Goal: Navigation & Orientation: Understand site structure

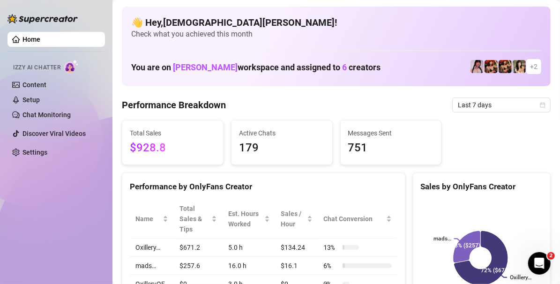
click at [424, 63] on div "You are on Mike Calore workspace and assigned to 6 creators + 2" at bounding box center [336, 67] width 410 height 20
click at [424, 69] on div "You are on Mike Calore workspace and assigned to 6 creators + 2" at bounding box center [336, 67] width 410 height 20
click at [423, 63] on div "You are on Mike Calore workspace and assigned to 6 creators + 2" at bounding box center [336, 67] width 410 height 20
click at [418, 64] on div "You are on Mike Calore workspace and assigned to 6 creators + 2" at bounding box center [336, 67] width 410 height 20
click at [423, 63] on div "You are on Mike Calore workspace and assigned to 6 creators + 2" at bounding box center [336, 67] width 410 height 20
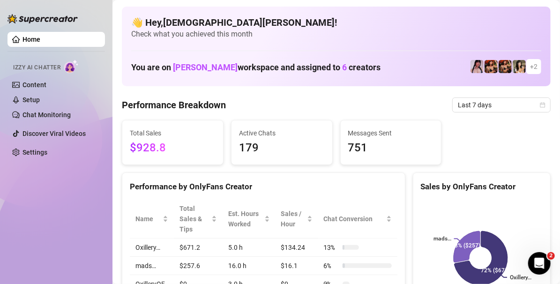
click at [418, 64] on div "You are on Mike Calore workspace and assigned to 6 creators + 2" at bounding box center [336, 67] width 410 height 20
click at [423, 63] on div "You are on Mike Calore workspace and assigned to 6 creators + 2" at bounding box center [336, 67] width 410 height 20
click at [54, 236] on div "Home Izzy AI Chatter Content Setup Chat Monitoring Discover Viral Videos Settin…" at bounding box center [55, 138] width 97 height 276
